Goal: Find specific page/section: Find specific page/section

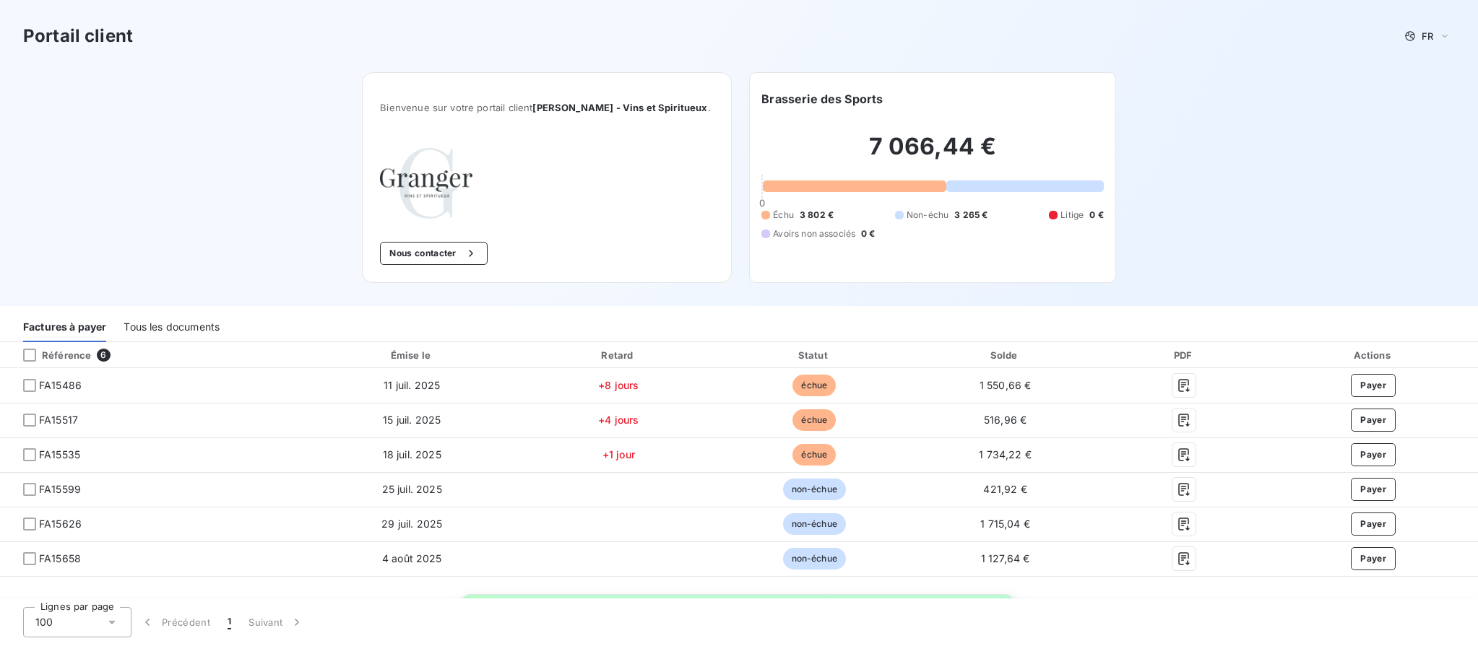
click at [182, 330] on div "Tous les documents" at bounding box center [171, 327] width 96 height 30
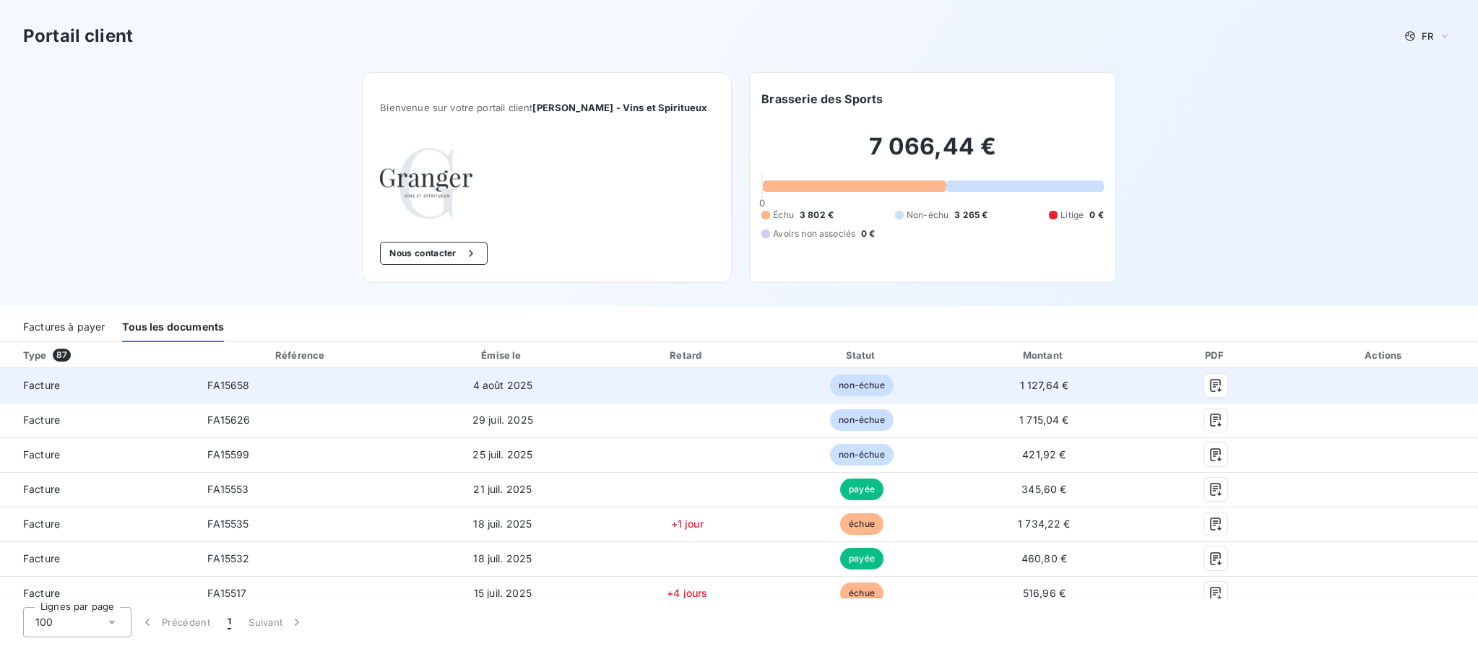
click at [1222, 384] on div at bounding box center [1215, 385] width 128 height 23
click at [1208, 383] on icon "button" at bounding box center [1215, 385] width 14 height 14
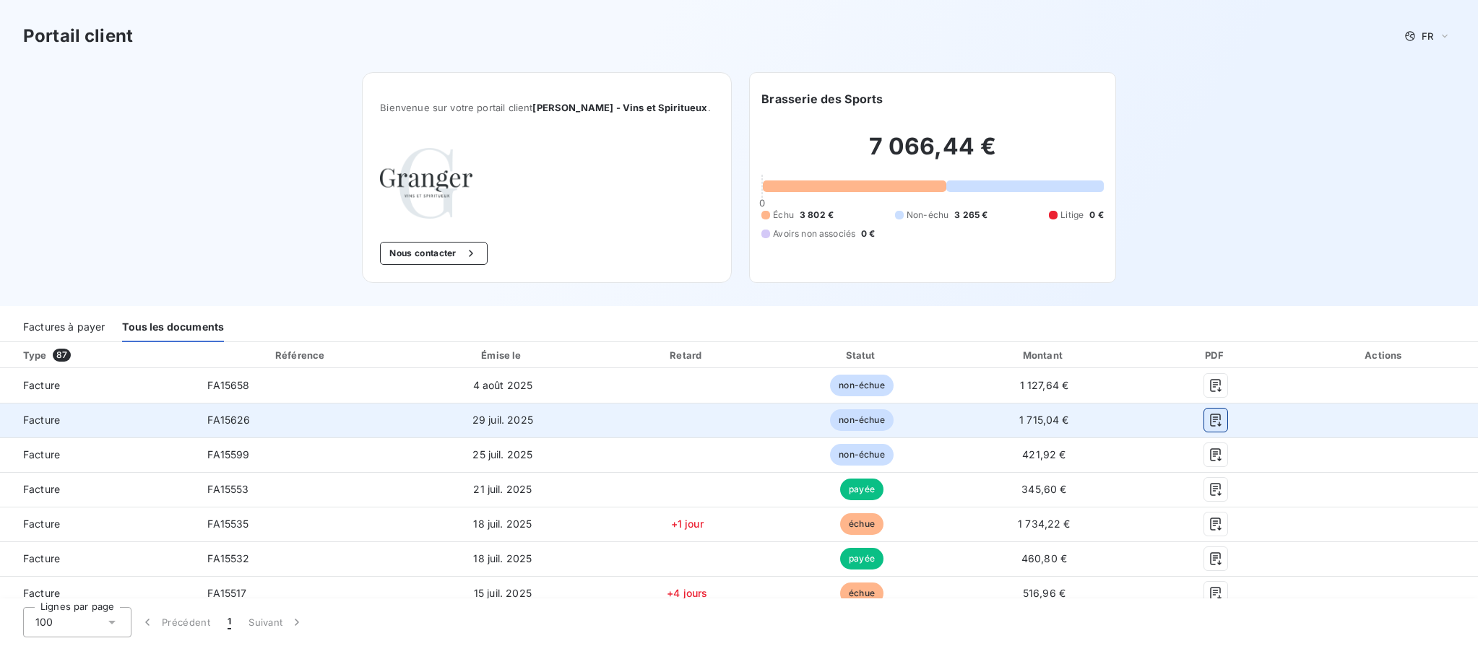
click at [1208, 422] on icon "button" at bounding box center [1215, 420] width 14 height 14
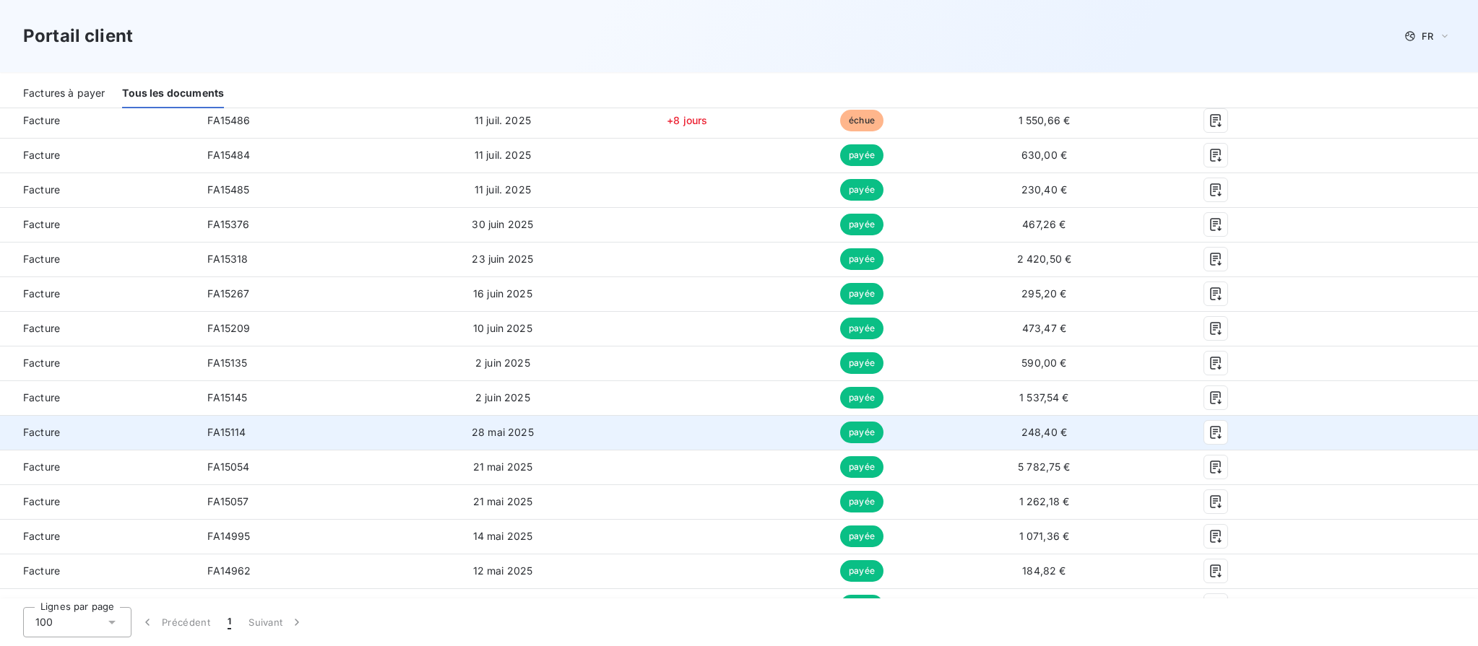
scroll to position [508, 0]
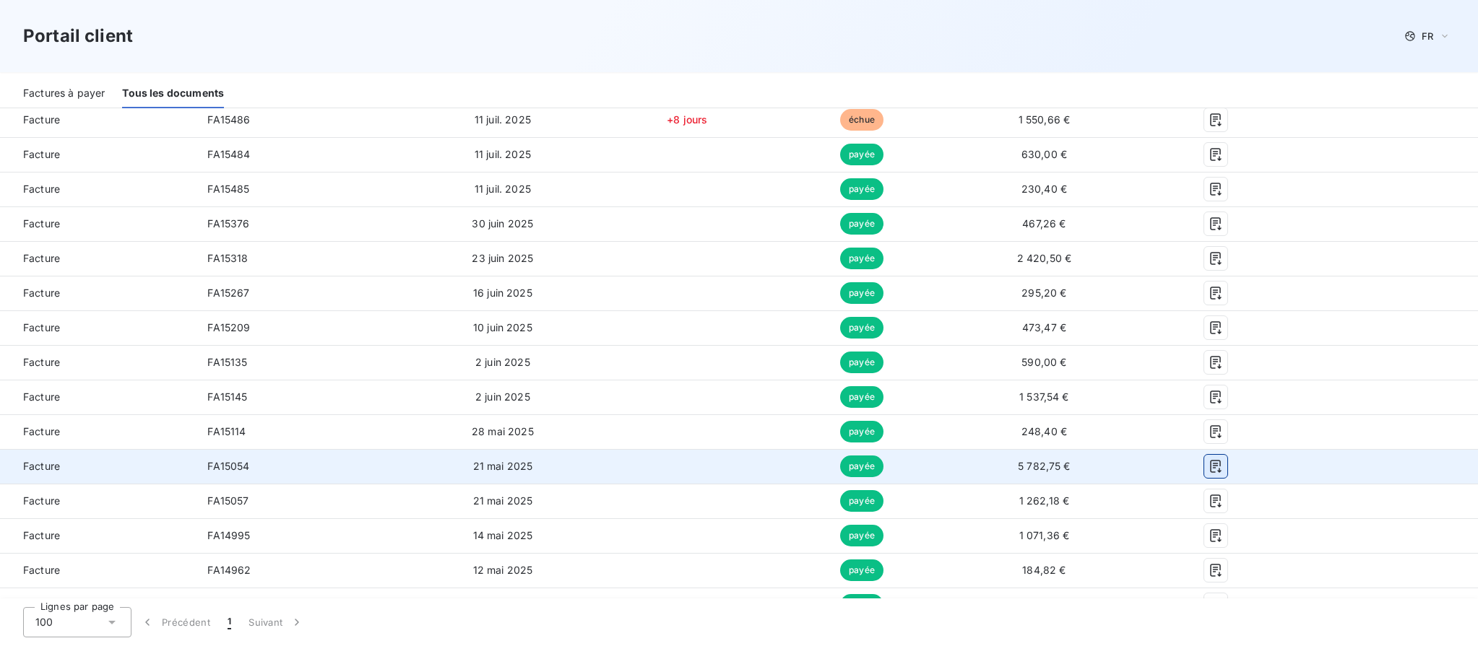
click at [1209, 475] on button "button" at bounding box center [1215, 466] width 23 height 23
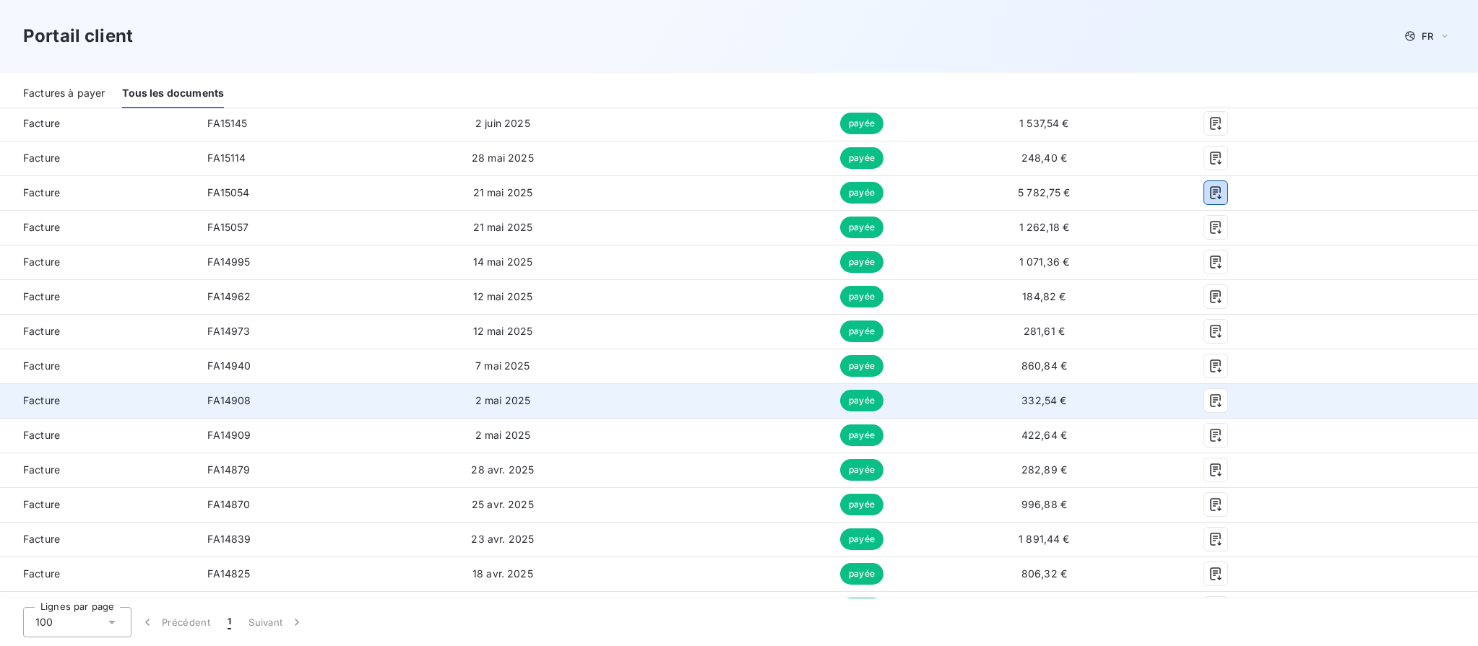
scroll to position [783, 0]
